Goal: Use online tool/utility: Utilize a website feature to perform a specific function

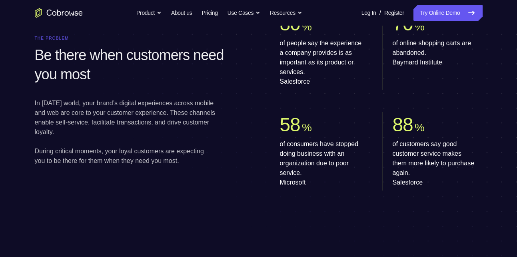
scroll to position [446, 0]
click at [445, 15] on link "Try Online Demo" at bounding box center [447, 13] width 69 height 16
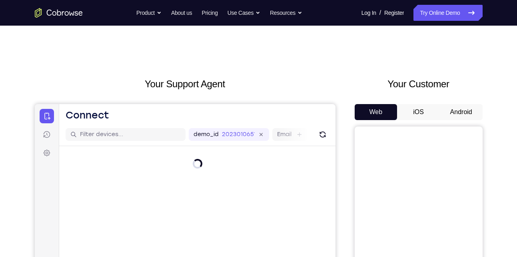
scroll to position [30, 0]
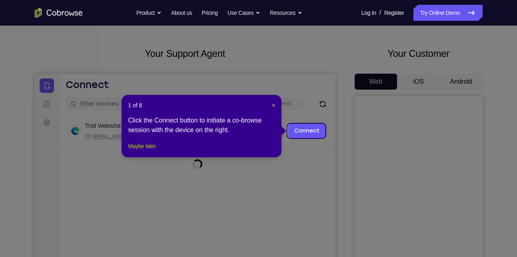
click at [156, 151] on button "Maybe later" at bounding box center [142, 146] width 28 height 10
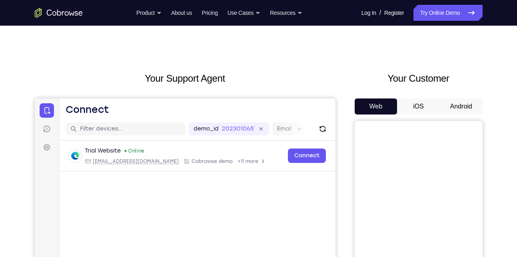
scroll to position [0, 0]
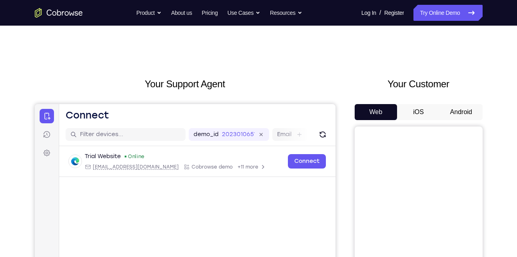
click at [455, 113] on button "Android" at bounding box center [461, 112] width 43 height 16
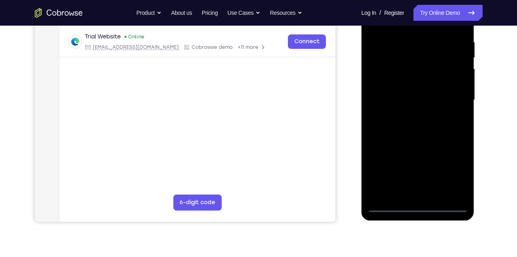
click at [416, 204] on div at bounding box center [417, 100] width 101 height 224
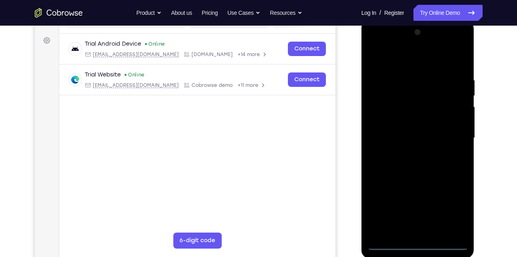
scroll to position [112, 0]
click at [459, 213] on div at bounding box center [417, 138] width 101 height 224
click at [373, 45] on div at bounding box center [417, 138] width 101 height 224
click at [449, 130] on div at bounding box center [417, 138] width 101 height 224
click at [406, 152] on div at bounding box center [417, 138] width 101 height 224
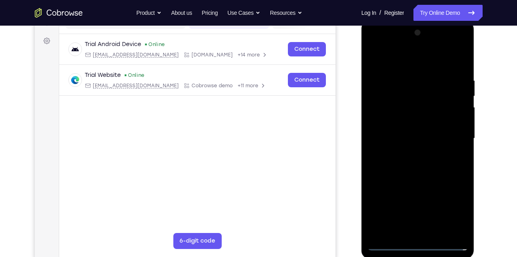
click at [391, 130] on div at bounding box center [417, 138] width 101 height 224
click at [393, 126] on div at bounding box center [417, 138] width 101 height 224
click at [393, 138] on div at bounding box center [417, 138] width 101 height 224
click at [418, 171] on div at bounding box center [417, 138] width 101 height 224
click at [410, 73] on div at bounding box center [417, 138] width 101 height 224
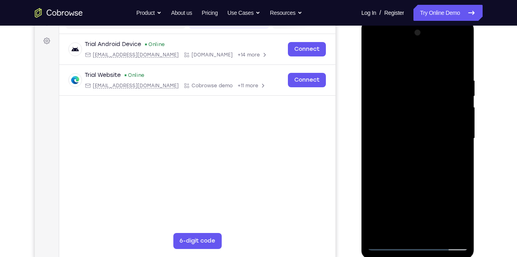
click at [455, 61] on div at bounding box center [417, 138] width 101 height 224
click at [396, 232] on div at bounding box center [417, 138] width 101 height 224
click at [465, 112] on div at bounding box center [417, 138] width 101 height 224
click at [457, 227] on div at bounding box center [417, 138] width 101 height 224
click at [427, 228] on div at bounding box center [417, 138] width 101 height 224
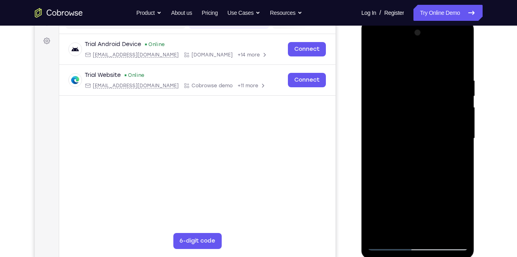
click at [443, 138] on div at bounding box center [417, 138] width 101 height 224
click at [444, 229] on div at bounding box center [417, 138] width 101 height 224
click at [454, 228] on div at bounding box center [417, 138] width 101 height 224
click at [454, 227] on div at bounding box center [417, 138] width 101 height 224
click at [456, 59] on div at bounding box center [417, 138] width 101 height 224
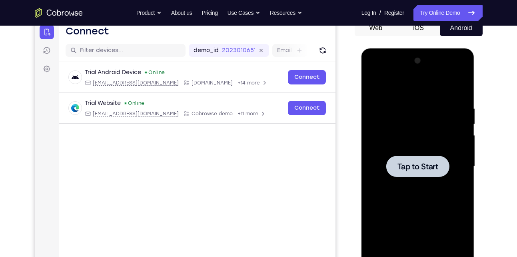
scroll to position [84, 0]
